Goal: Transaction & Acquisition: Subscribe to service/newsletter

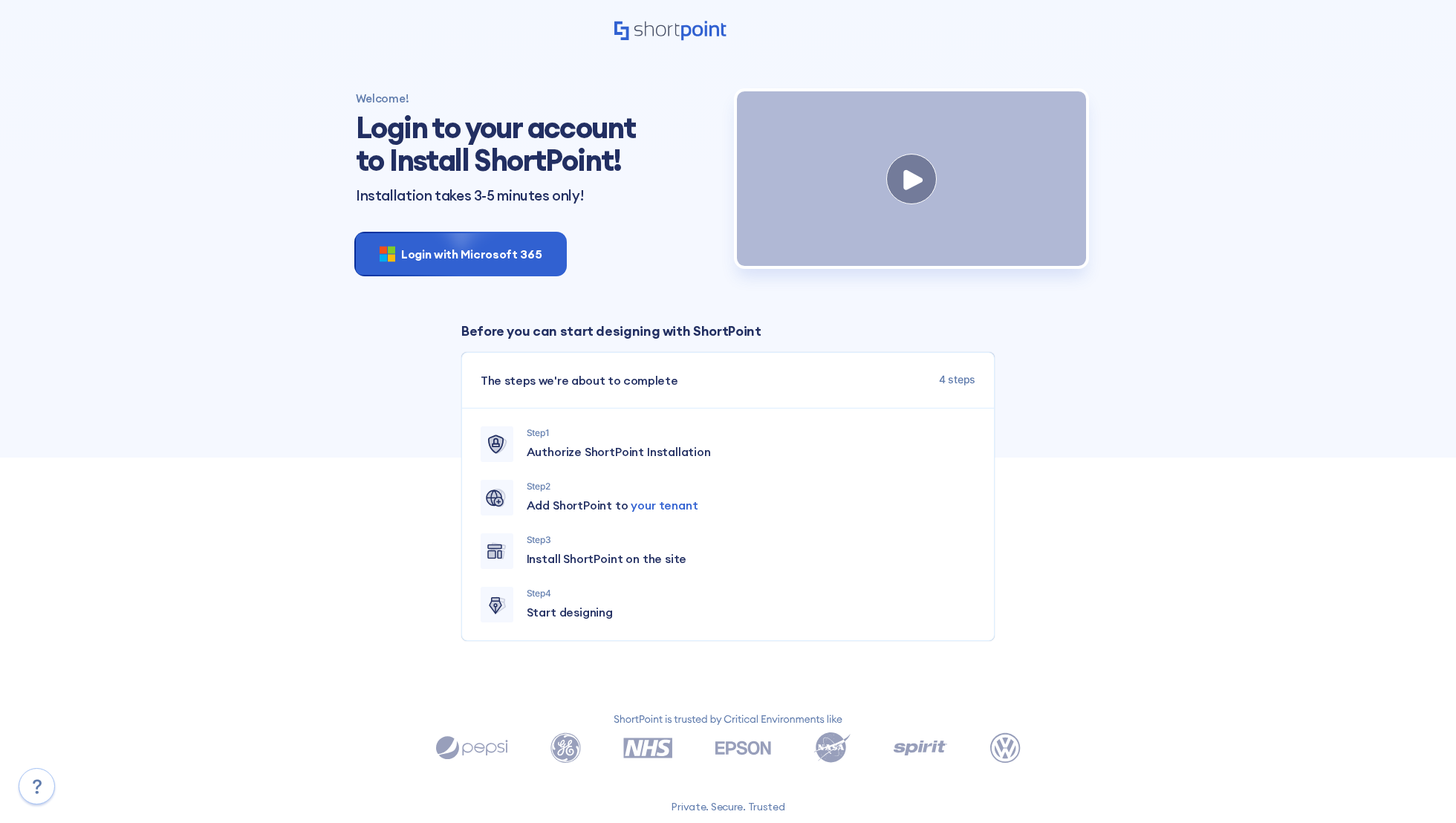
scroll to position [4, 0]
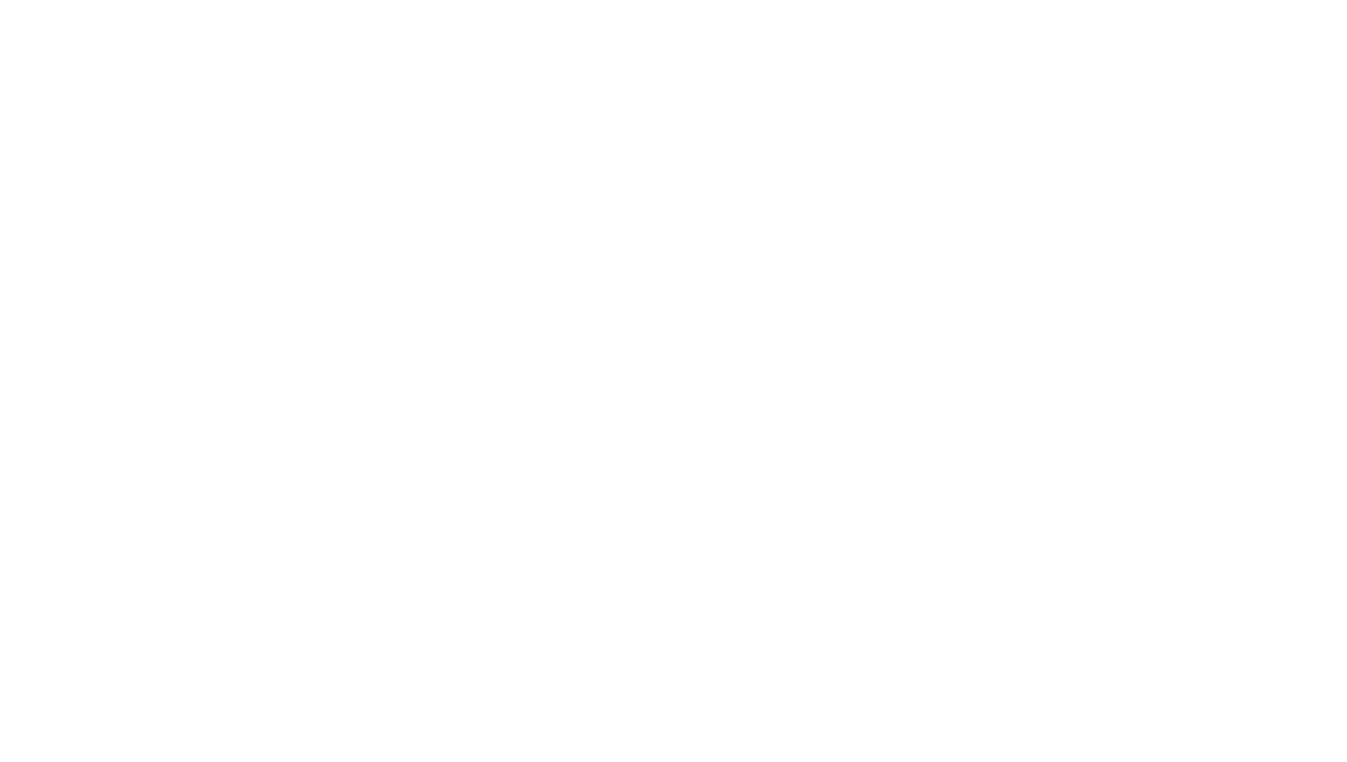
select select "+351"
